Goal: Information Seeking & Learning: Learn about a topic

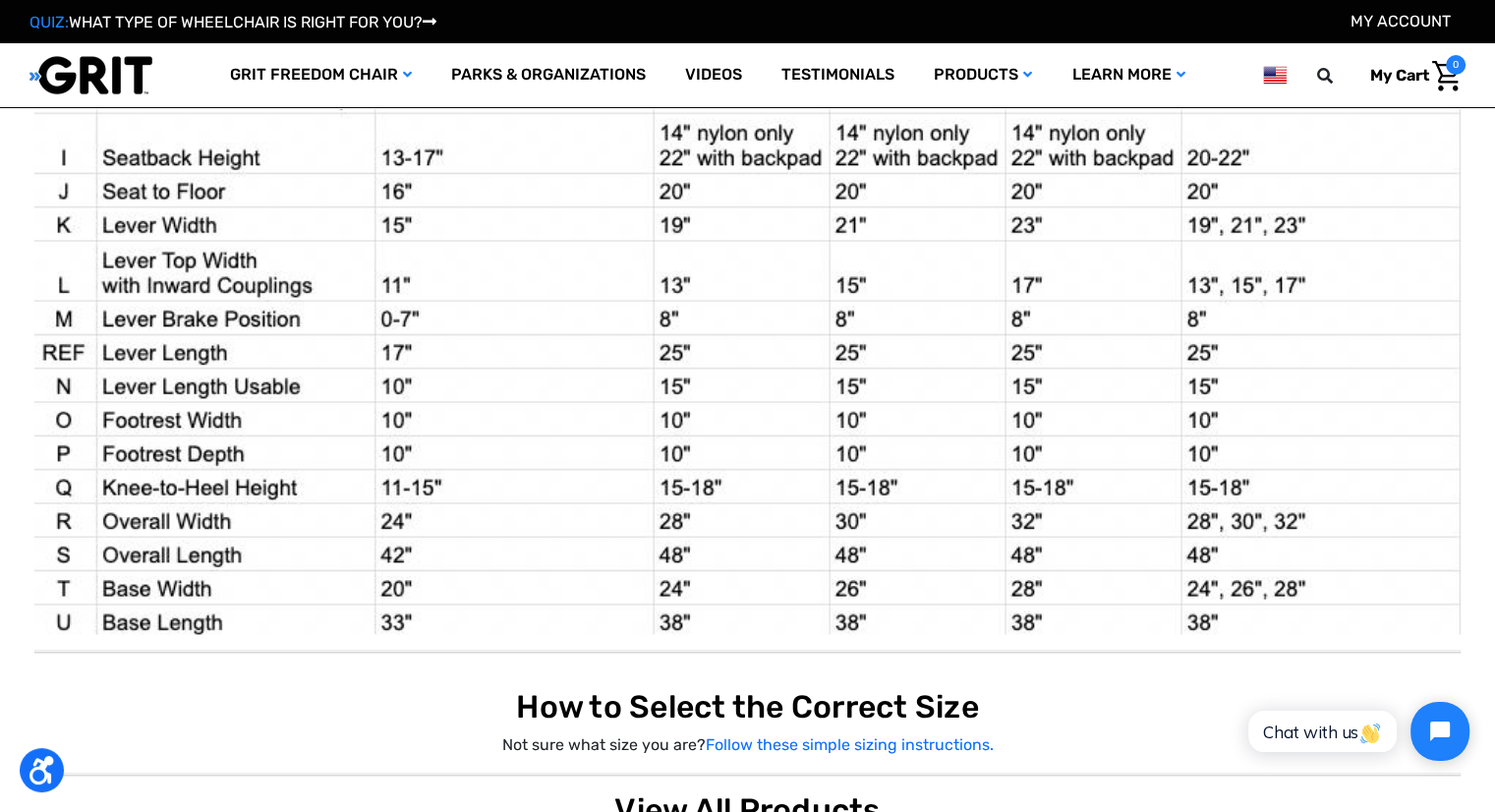
scroll to position [2162, 0]
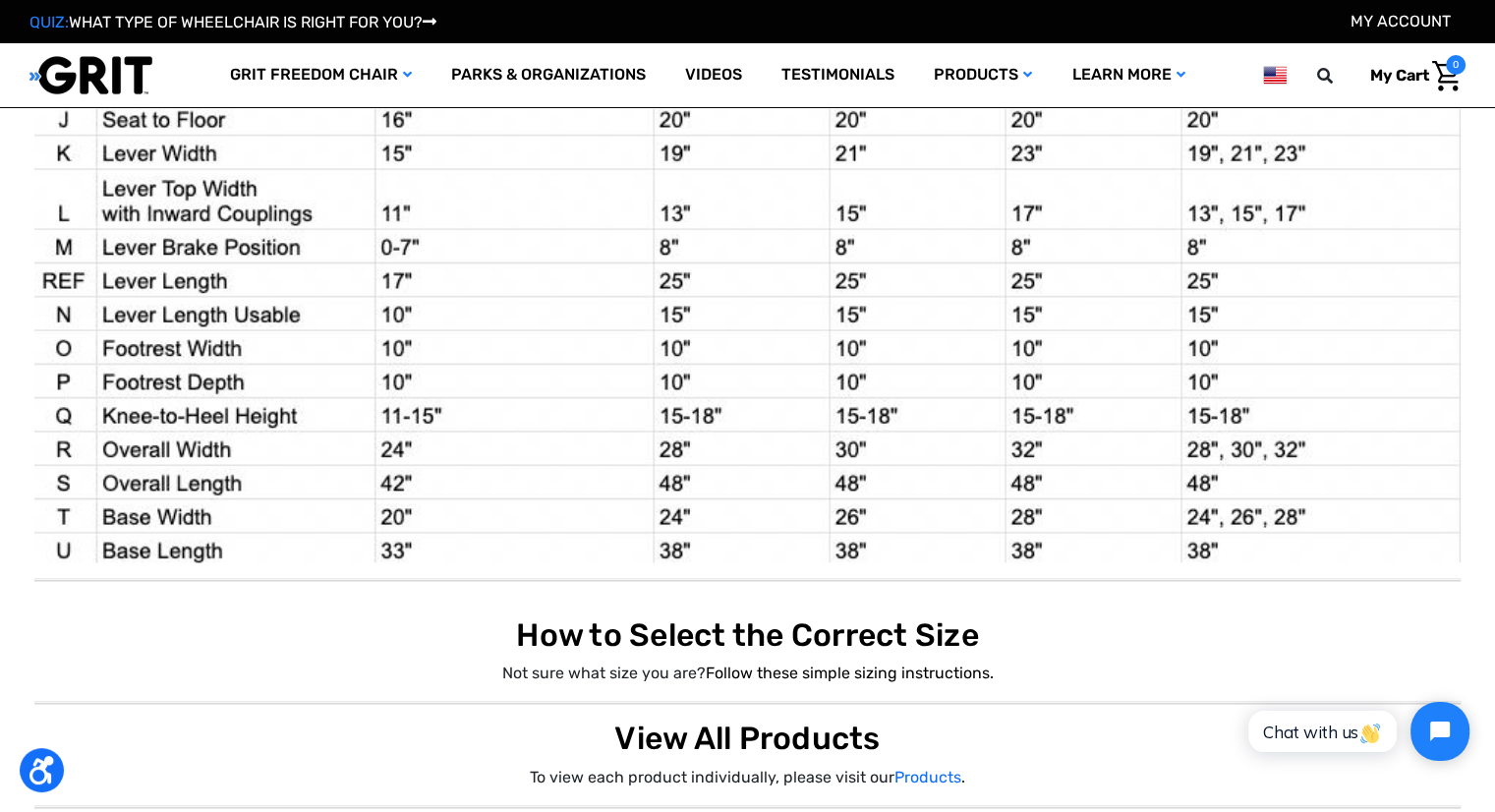
click at [791, 667] on link "Follow these simple sizing instructions." at bounding box center [849, 672] width 288 height 19
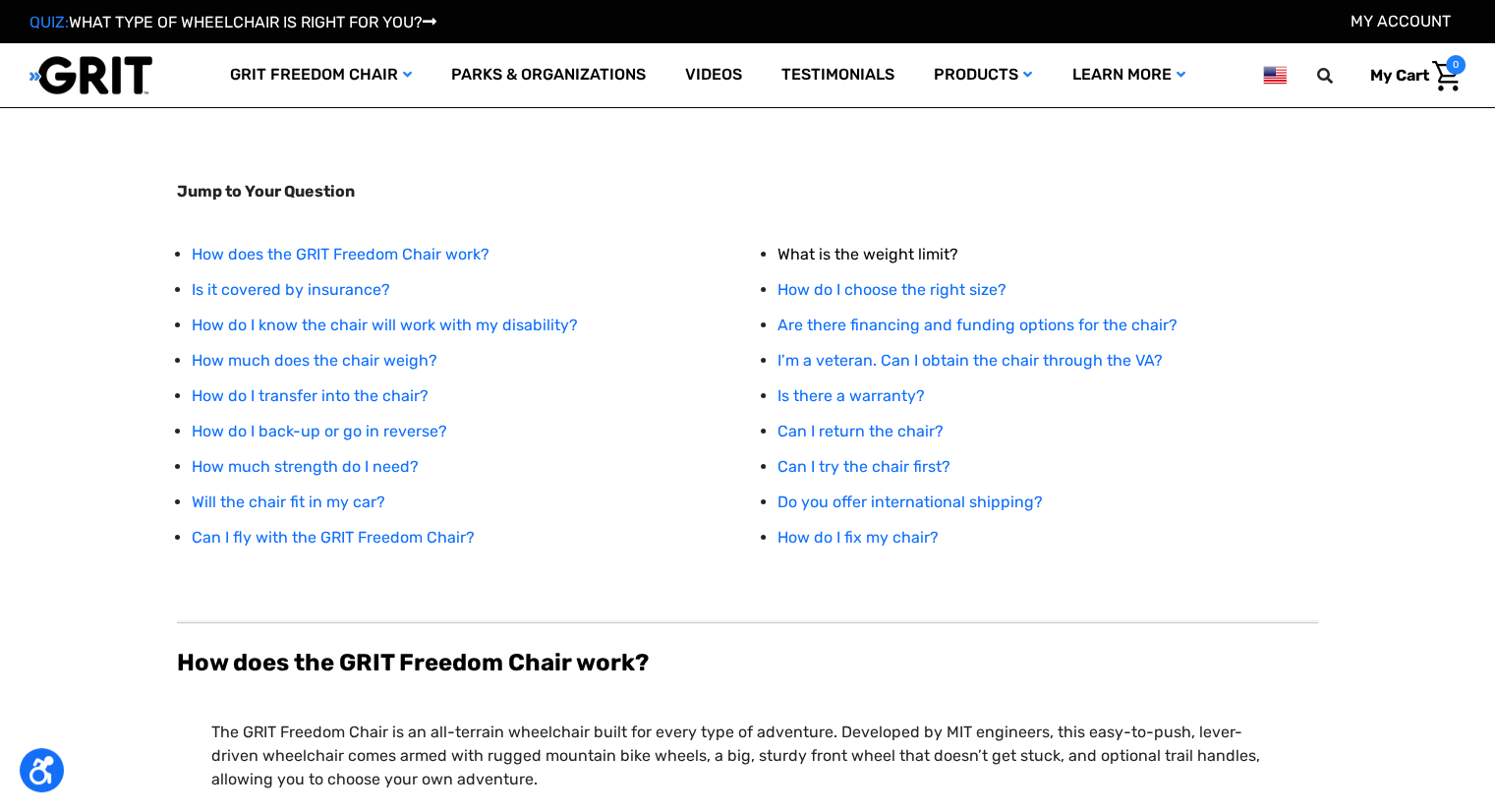
click at [821, 255] on link "What is the weight limit?" at bounding box center [868, 253] width 181 height 19
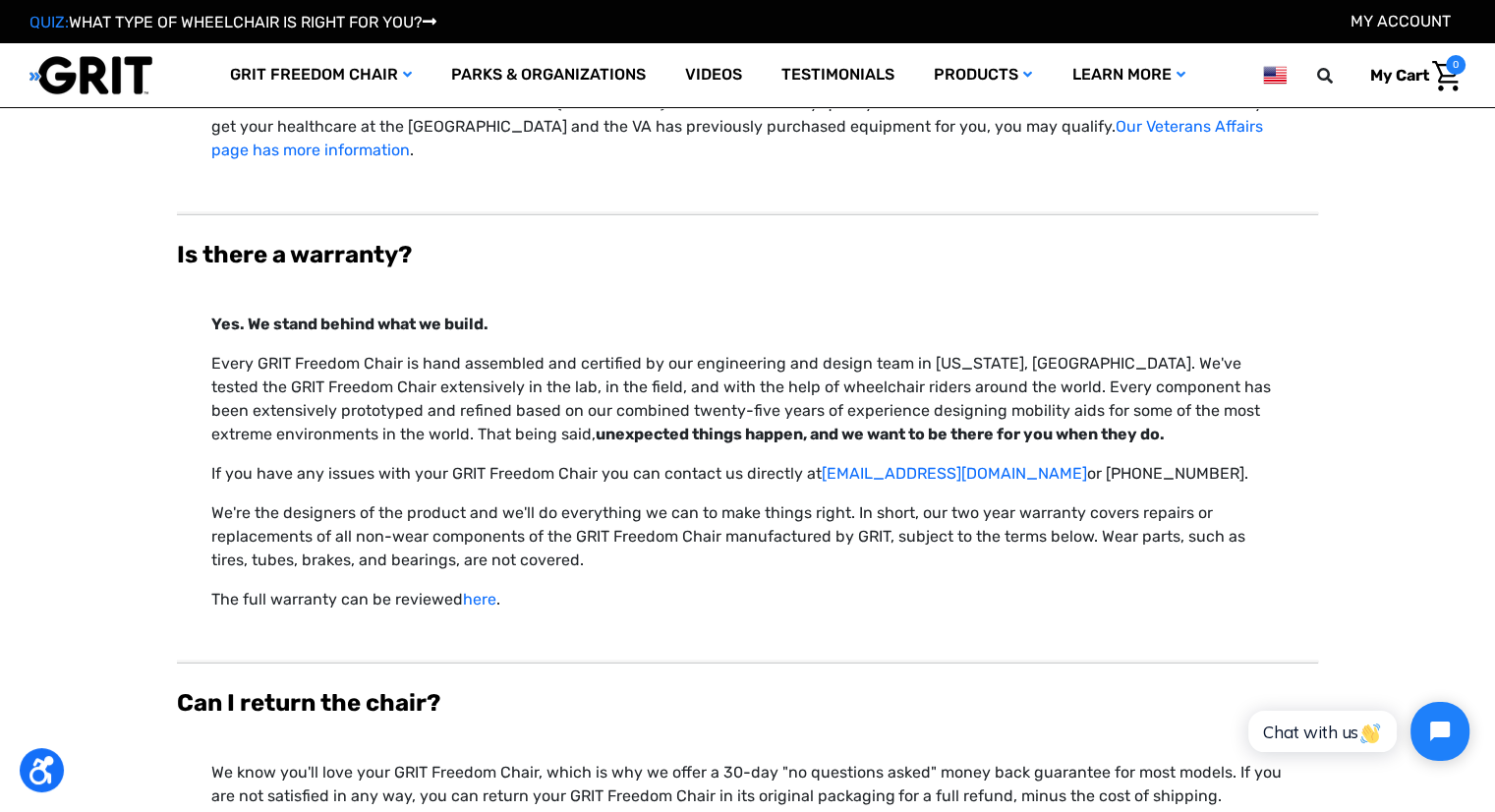
scroll to position [6039, 0]
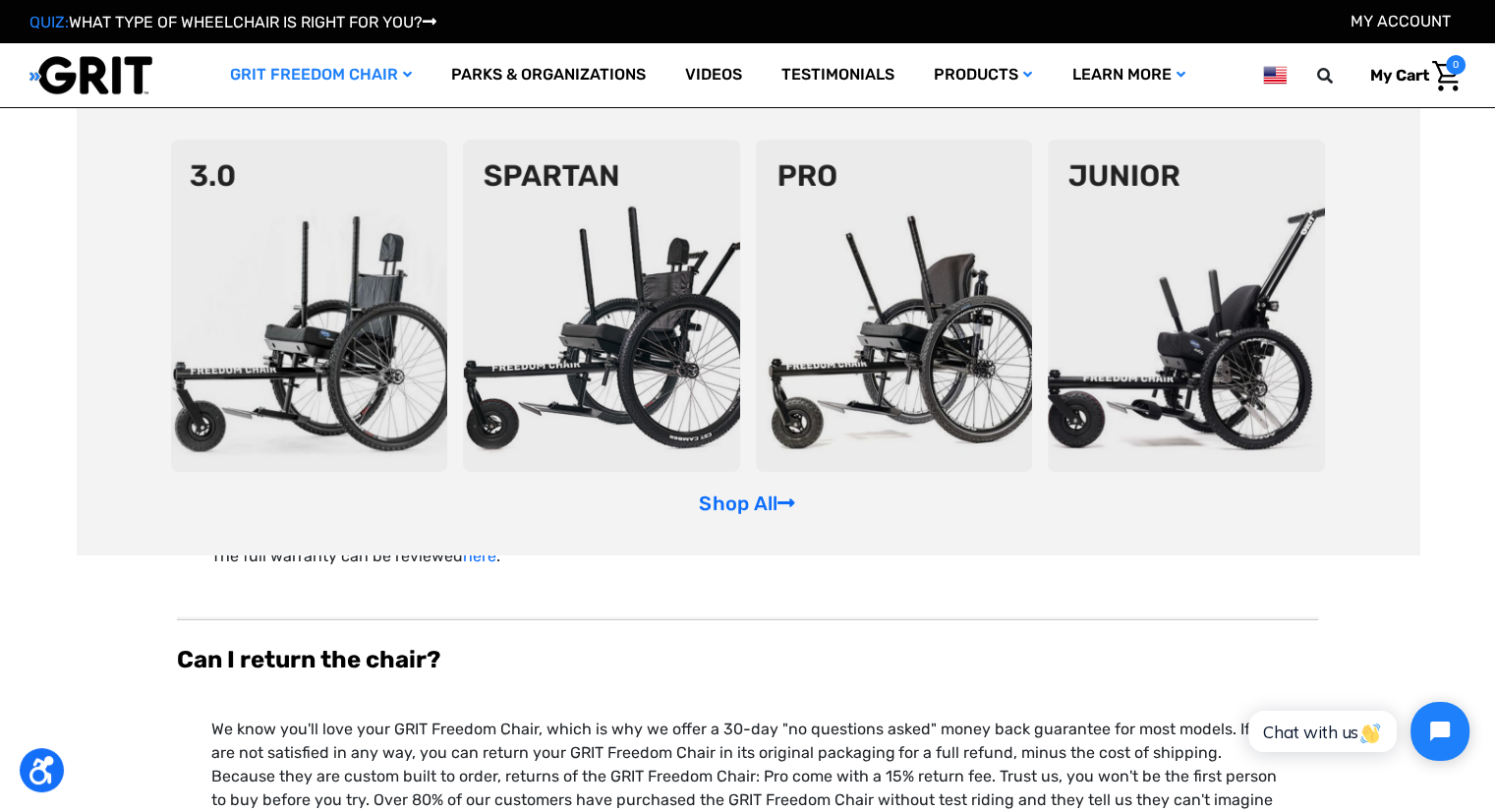
click at [1218, 361] on img at bounding box center [1186, 305] width 277 height 332
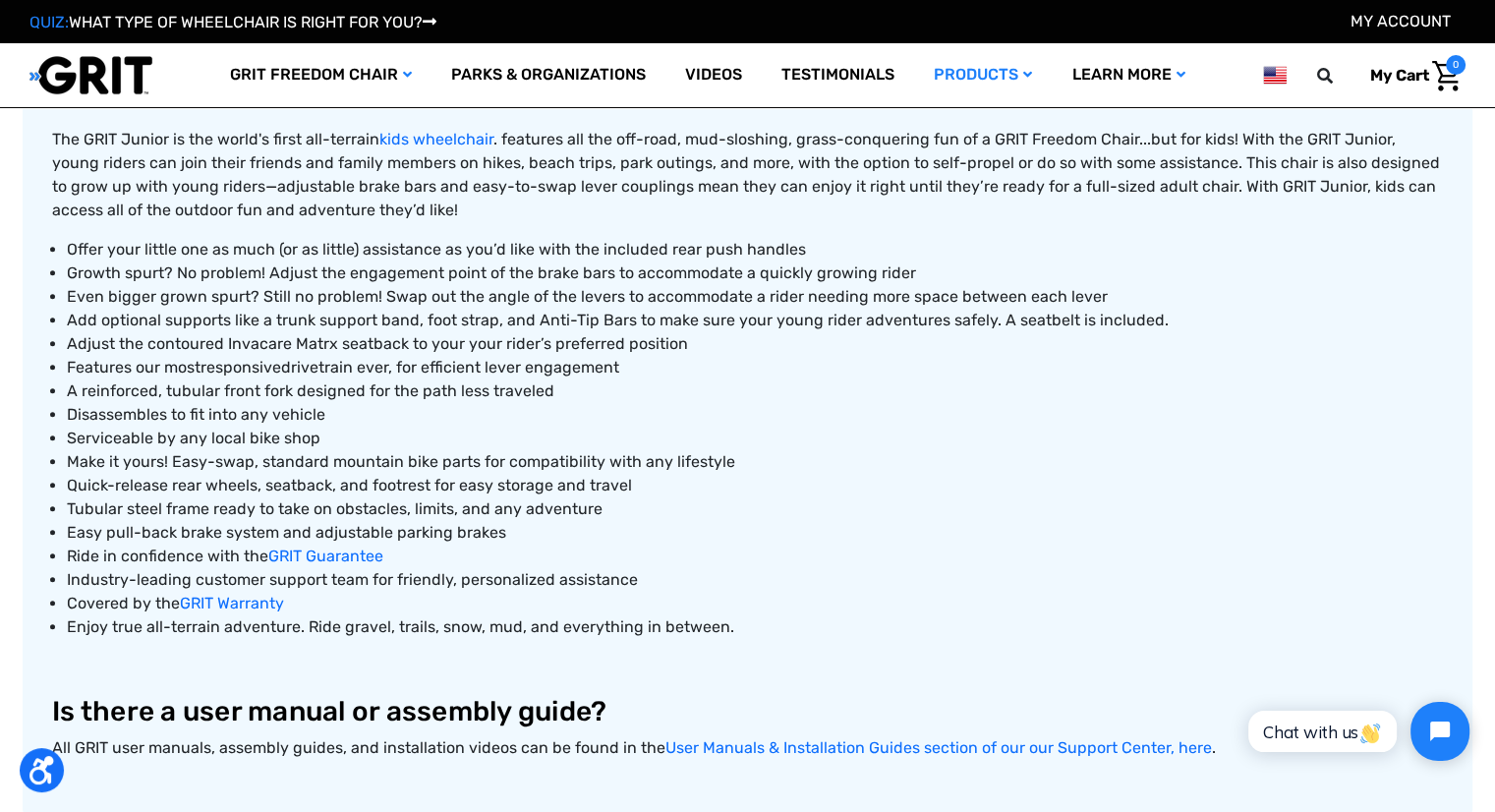
scroll to position [589, 0]
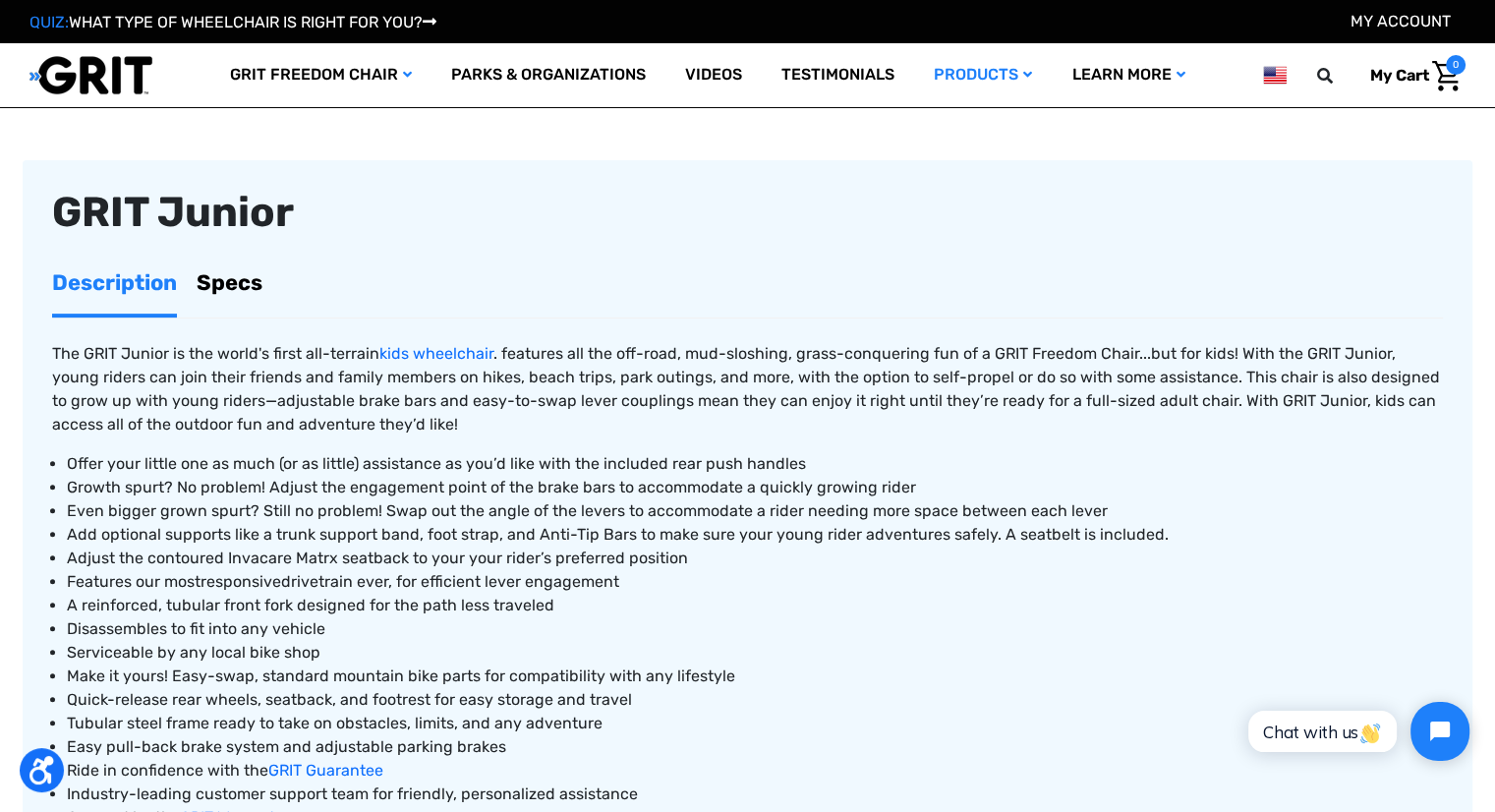
click at [253, 278] on link "Specs" at bounding box center [229, 282] width 66 height 62
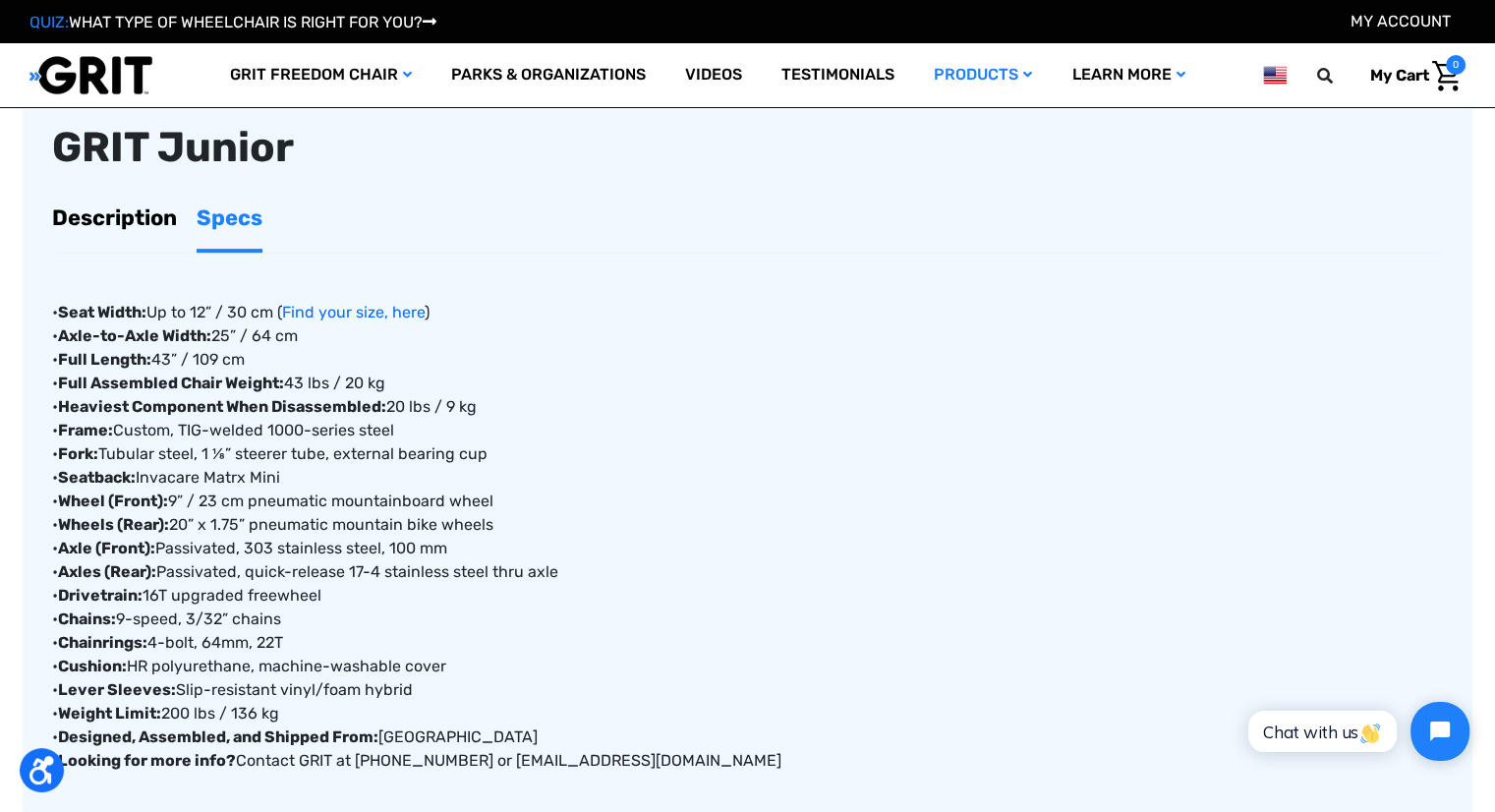
scroll to position [688, 0]
